Goal: Task Accomplishment & Management: Use online tool/utility

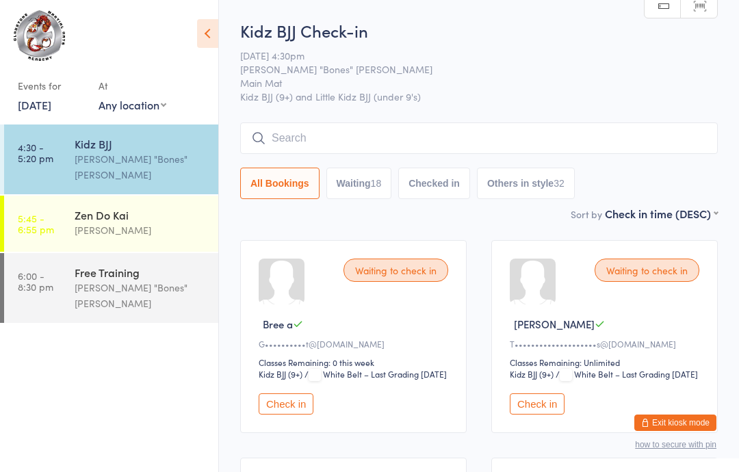
click at [514, 134] on input "search" at bounding box center [478, 137] width 477 height 31
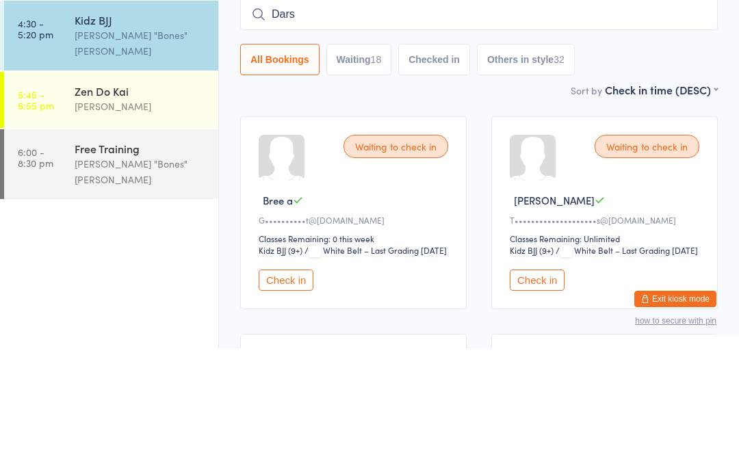
type input "[PERSON_NAME]"
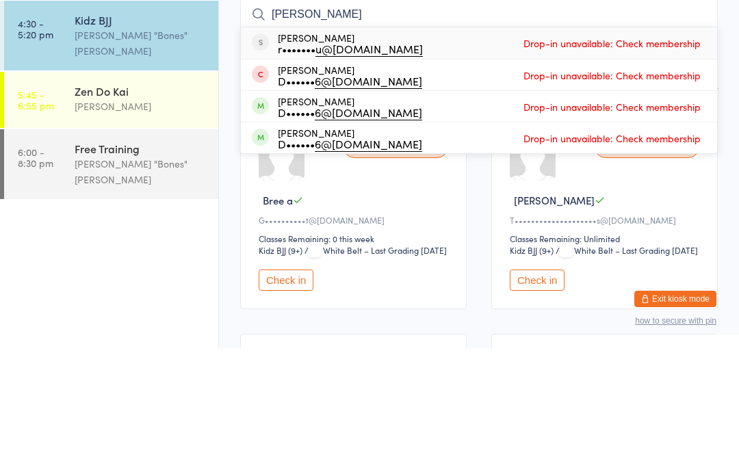
click at [213, 253] on div "Free Training [PERSON_NAME] "Bones" [PERSON_NAME]" at bounding box center [147, 288] width 144 height 70
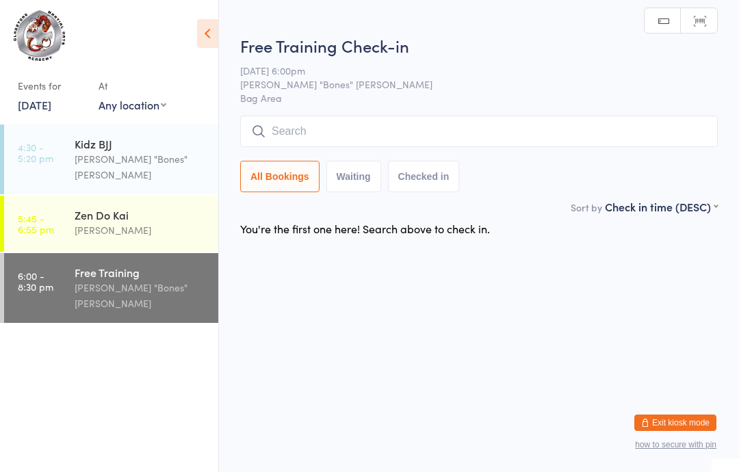
click at [180, 155] on div "[PERSON_NAME] "Bones" [PERSON_NAME]" at bounding box center [141, 166] width 132 height 31
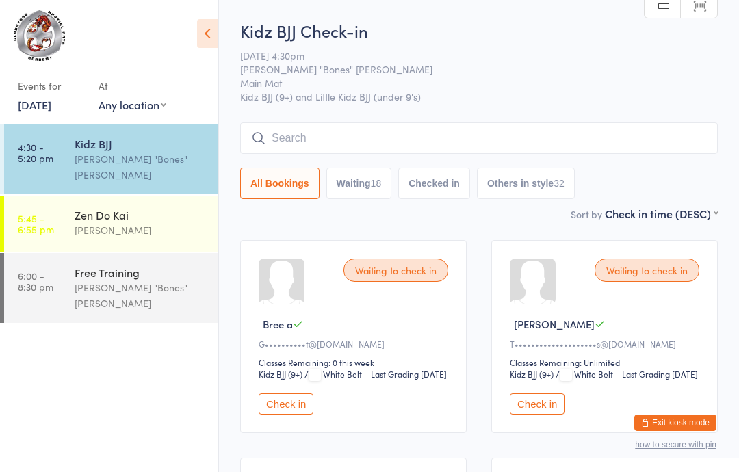
click at [341, 138] on input "search" at bounding box center [478, 137] width 477 height 31
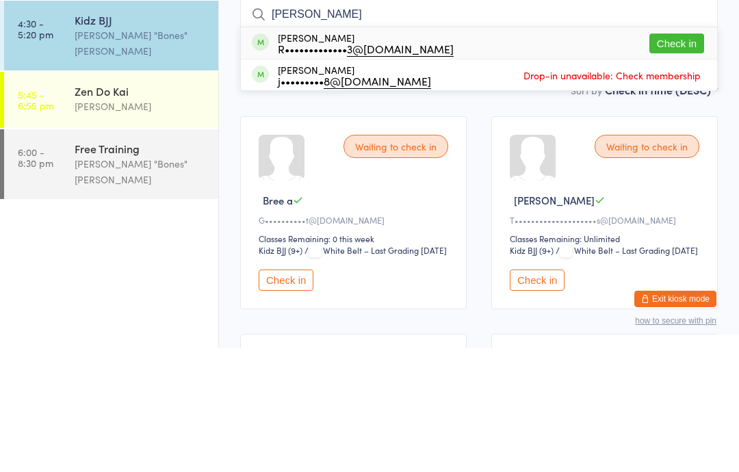
type input "[PERSON_NAME]"
click at [682, 157] on button "Check in" at bounding box center [676, 167] width 55 height 20
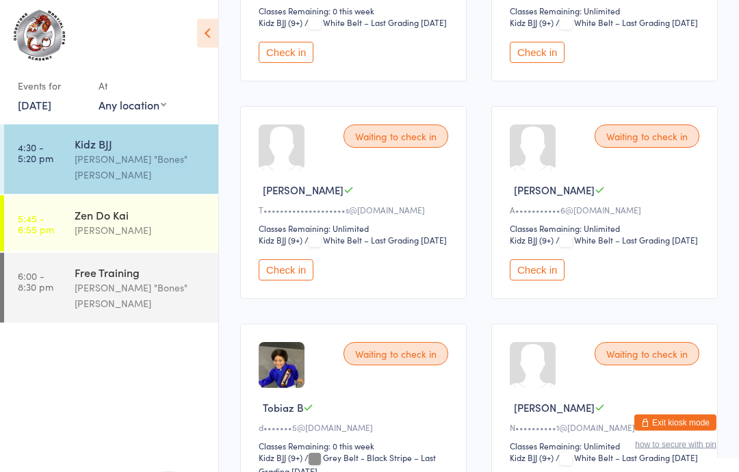
scroll to position [345, 0]
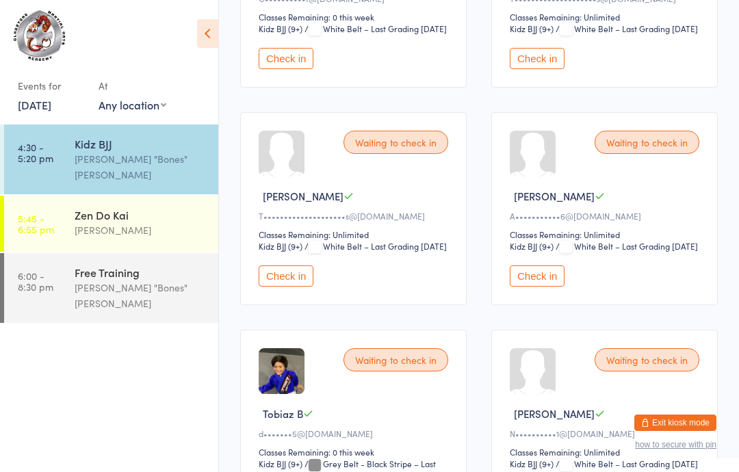
click at [618, 154] on div "Waiting to check in" at bounding box center [646, 142] width 105 height 23
click at [634, 154] on div "Waiting to check in" at bounding box center [646, 142] width 105 height 23
click at [533, 287] on button "Check in" at bounding box center [536, 275] width 55 height 21
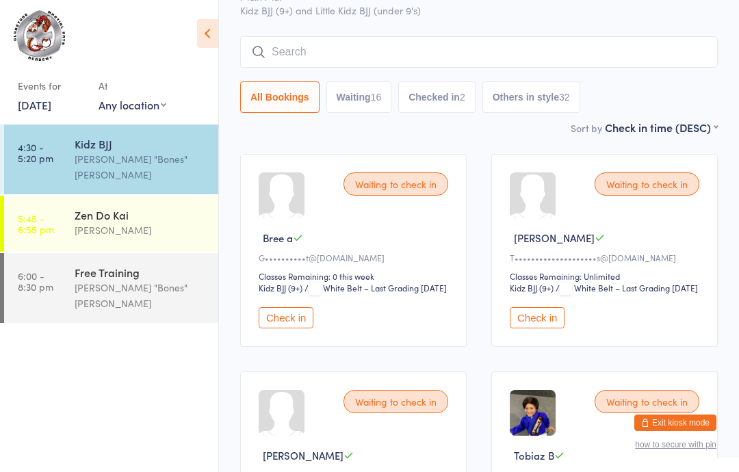
scroll to position [0, 0]
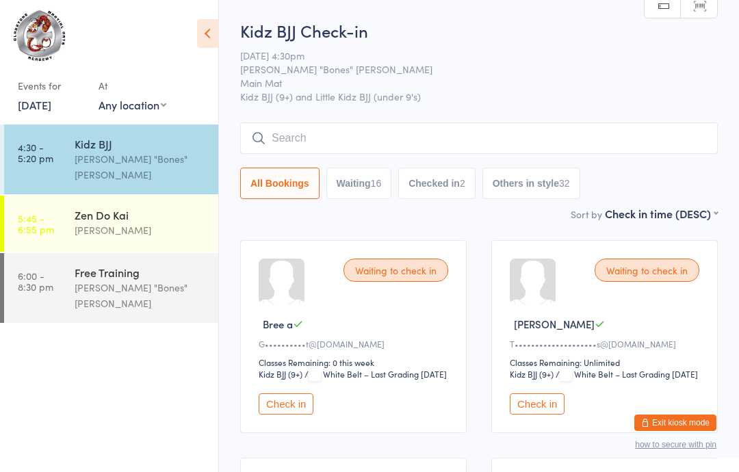
click at [505, 134] on input "search" at bounding box center [478, 137] width 477 height 31
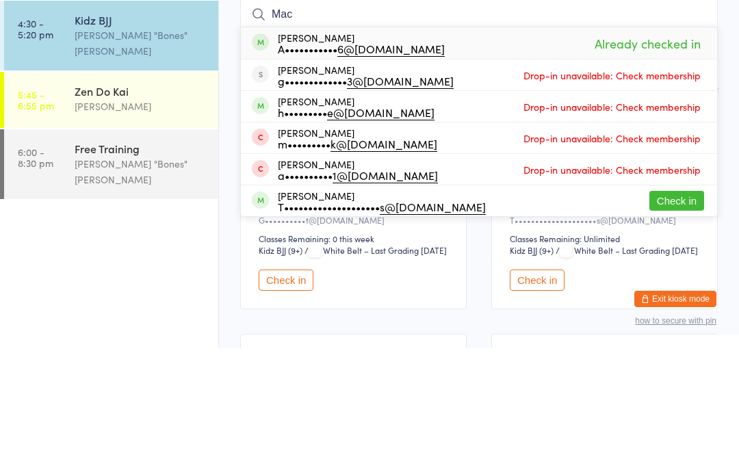
type input "Mac"
click at [390, 167] on div "A••••••••••• 6@[DOMAIN_NAME]" at bounding box center [361, 172] width 167 height 11
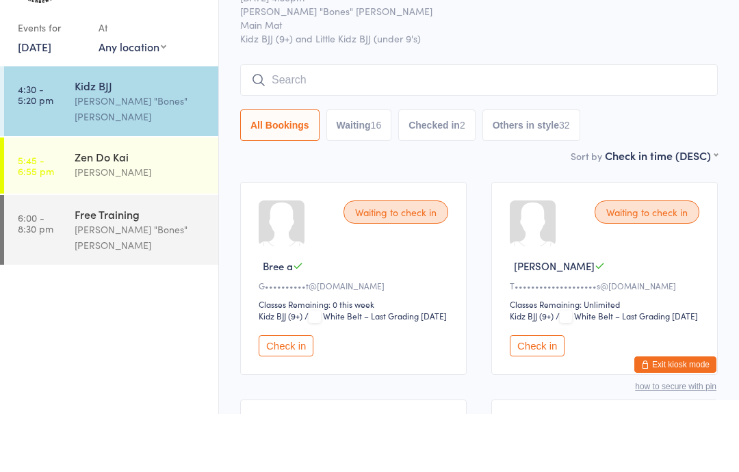
scroll to position [58, 0]
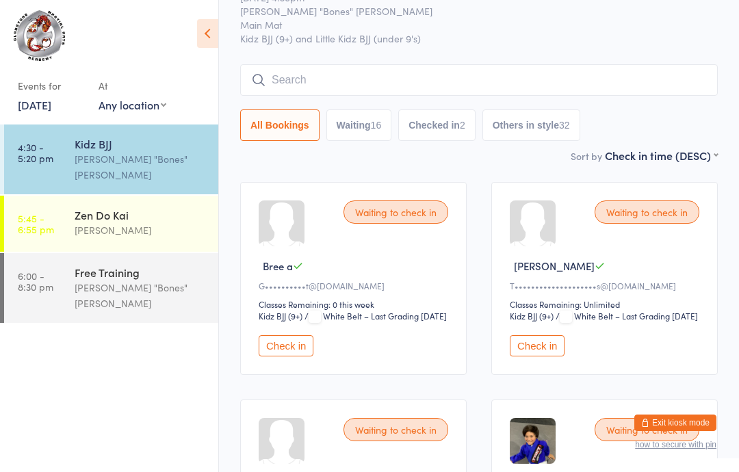
click at [481, 79] on input "search" at bounding box center [478, 79] width 477 height 31
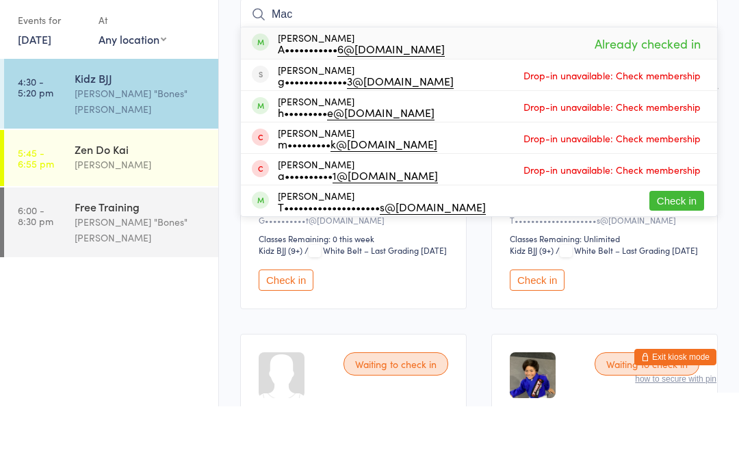
type input "Mac"
click at [688, 97] on span "Already checked in" at bounding box center [647, 109] width 113 height 24
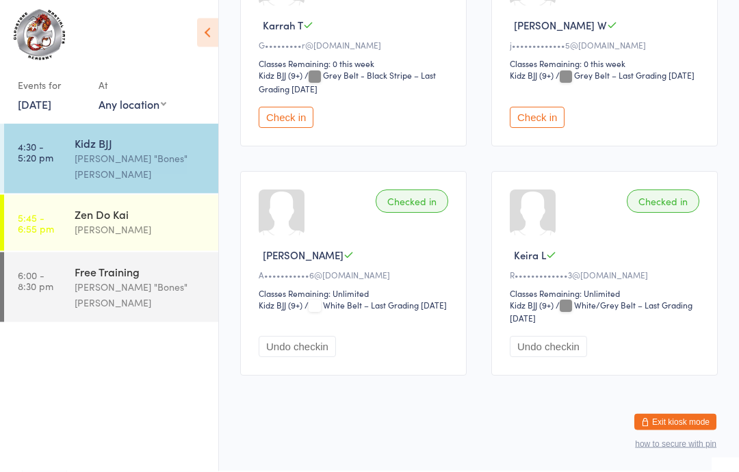
scroll to position [1903, 0]
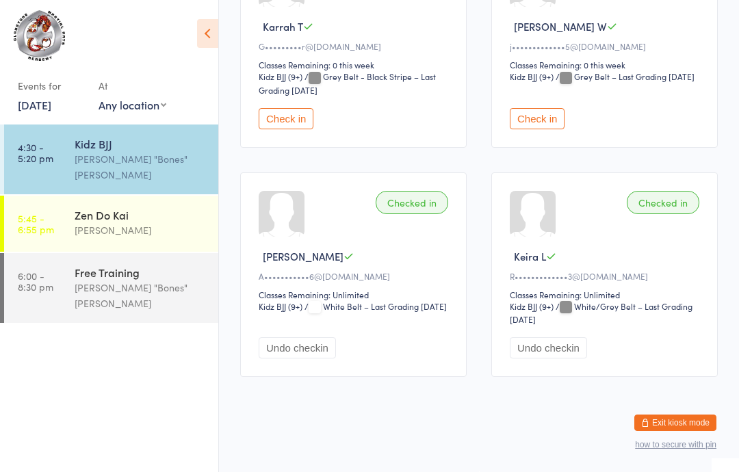
click at [525, 129] on button "Check in" at bounding box center [536, 118] width 55 height 21
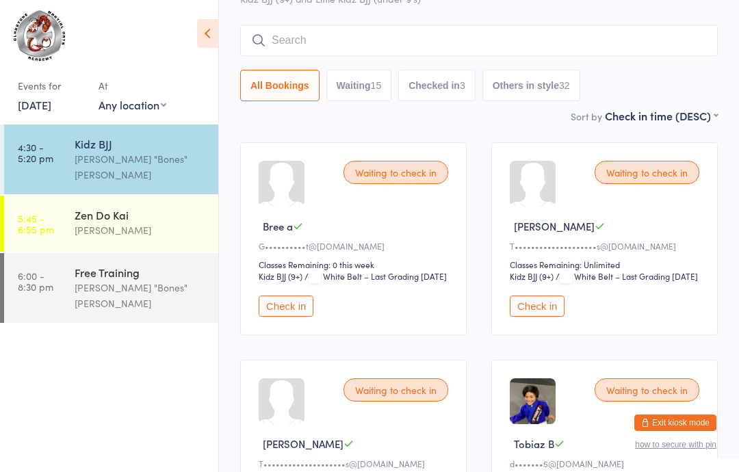
scroll to position [0, 0]
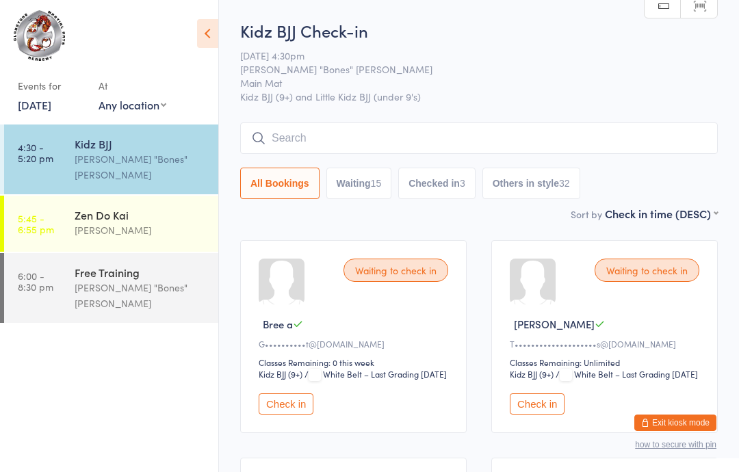
click at [485, 135] on input "search" at bounding box center [478, 137] width 477 height 31
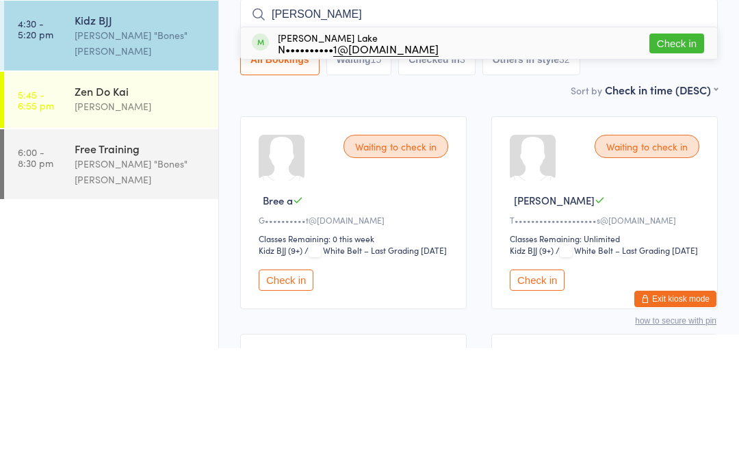
type input "[PERSON_NAME]"
click at [686, 157] on button "Check in" at bounding box center [676, 167] width 55 height 20
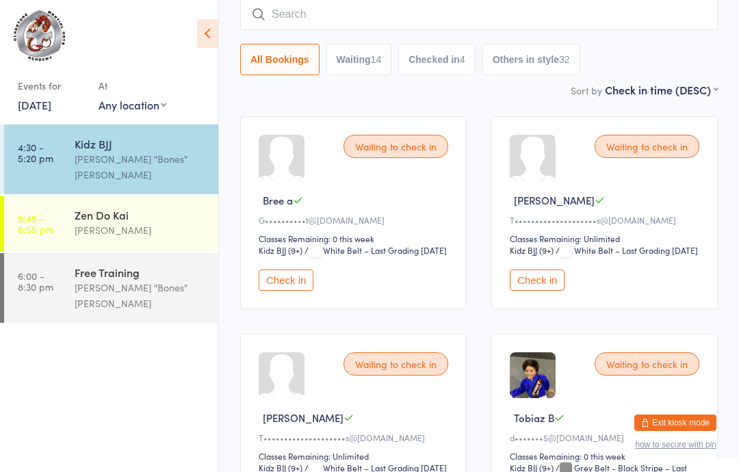
click at [423, 13] on input "search" at bounding box center [478, 14] width 477 height 31
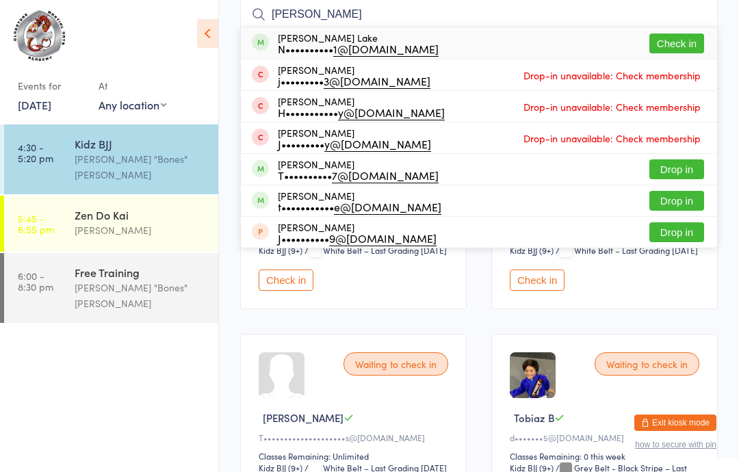
type input "[PERSON_NAME]"
click at [310, 40] on div "[PERSON_NAME] Lake N•••••••••• 1@[DOMAIN_NAME]" at bounding box center [358, 43] width 161 height 22
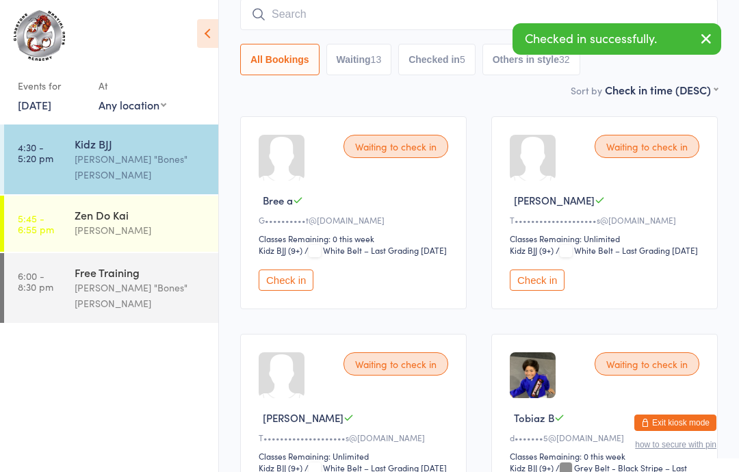
click at [371, 7] on input "search" at bounding box center [478, 14] width 477 height 31
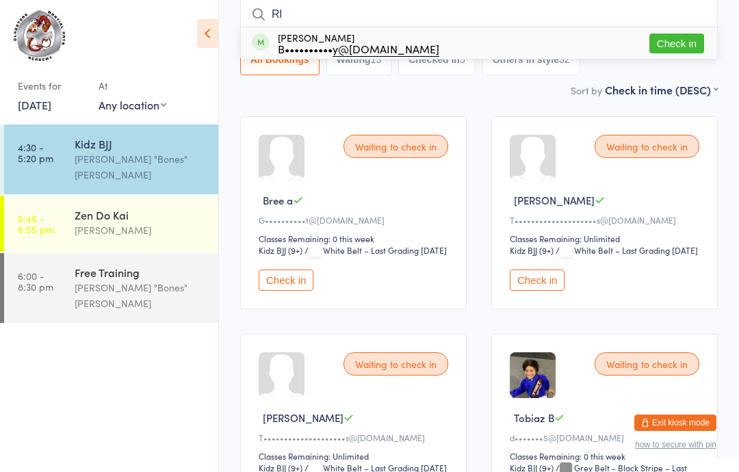
type input "R"
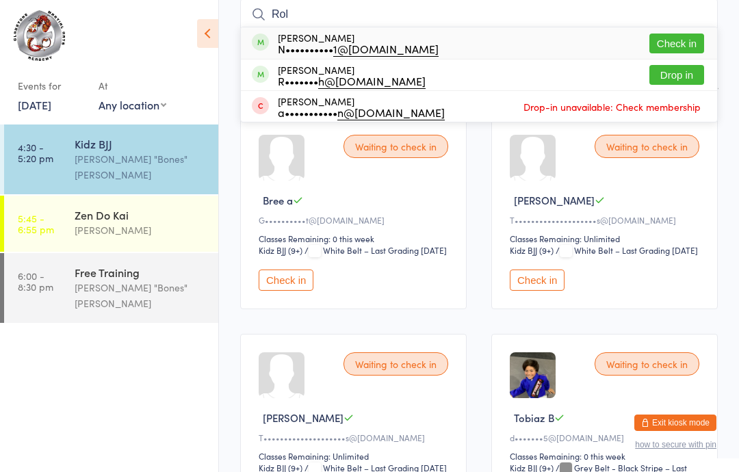
type input "Rol"
click at [561, 38] on div "[PERSON_NAME] N•••••••••• 1@[DOMAIN_NAME] Check in" at bounding box center [479, 42] width 476 height 31
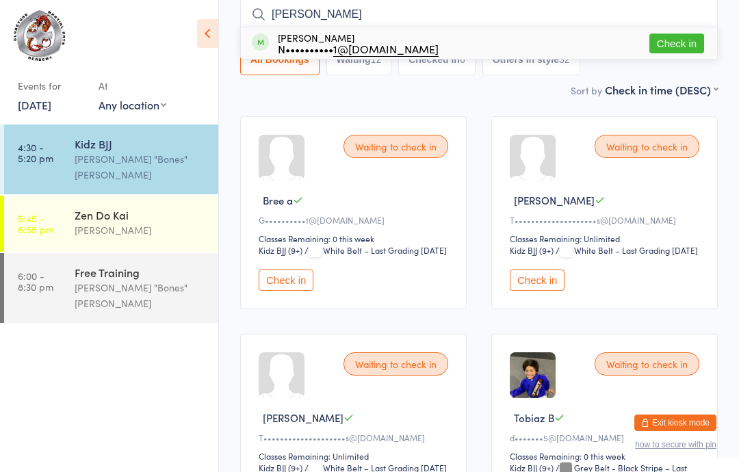
type input "[PERSON_NAME]"
click at [680, 40] on button "Check in" at bounding box center [676, 44] width 55 height 20
